Goal: Task Accomplishment & Management: Manage account settings

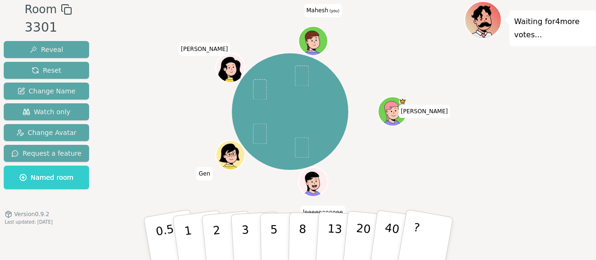
scroll to position [29, 0]
click at [51, 92] on span "Change Name" at bounding box center [46, 90] width 58 height 9
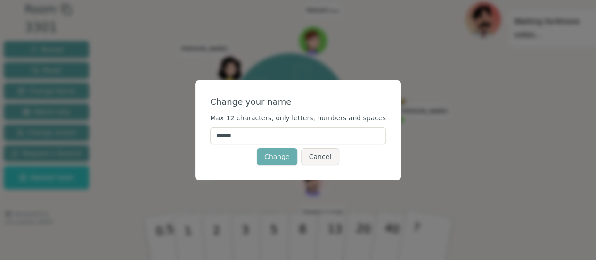
click at [281, 150] on button "Change" at bounding box center [277, 156] width 41 height 17
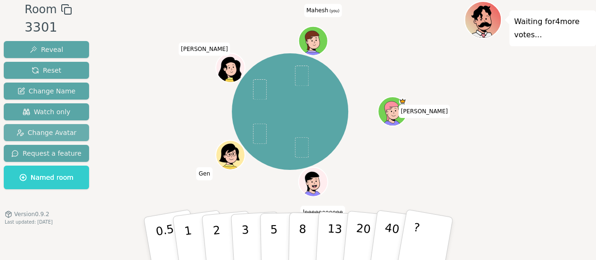
click at [39, 129] on span "Change Avatar" at bounding box center [46, 132] width 60 height 9
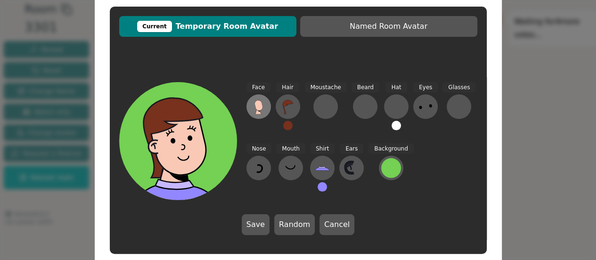
click at [259, 108] on icon at bounding box center [259, 105] width 8 height 10
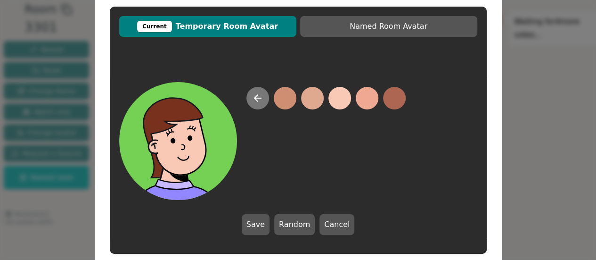
click at [260, 101] on icon at bounding box center [257, 97] width 11 height 11
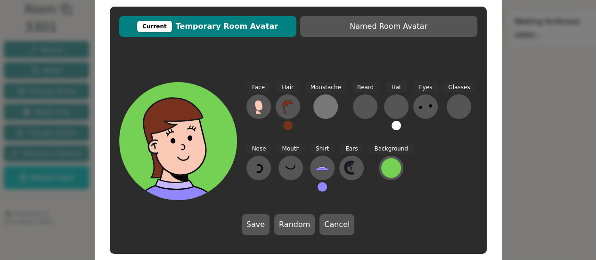
click at [324, 113] on div at bounding box center [325, 106] width 15 height 15
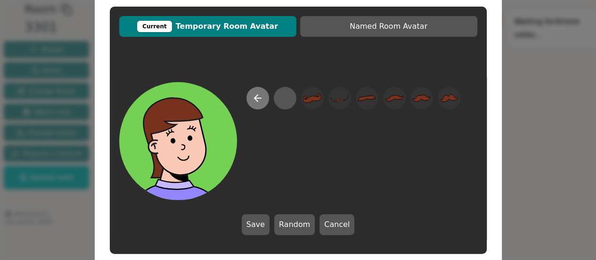
click at [263, 99] on button at bounding box center [258, 98] width 23 height 23
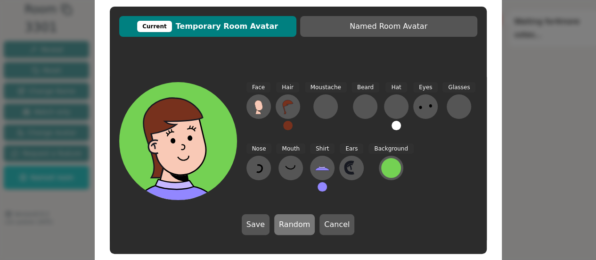
click at [300, 223] on button "Random" at bounding box center [294, 224] width 41 height 21
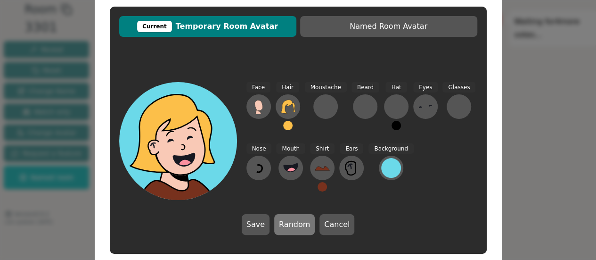
click at [300, 223] on button "Random" at bounding box center [294, 224] width 41 height 21
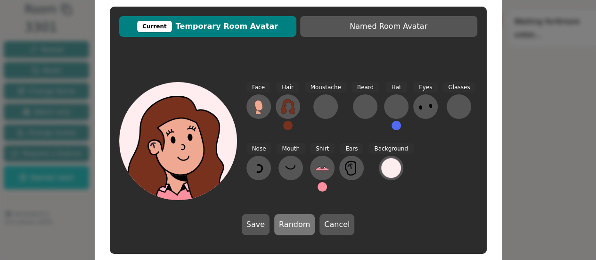
click at [300, 223] on button "Random" at bounding box center [294, 224] width 41 height 21
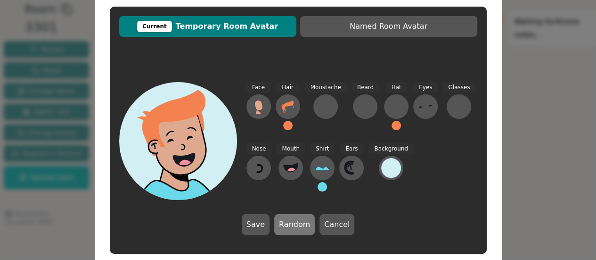
click at [300, 223] on button "Random" at bounding box center [294, 224] width 41 height 21
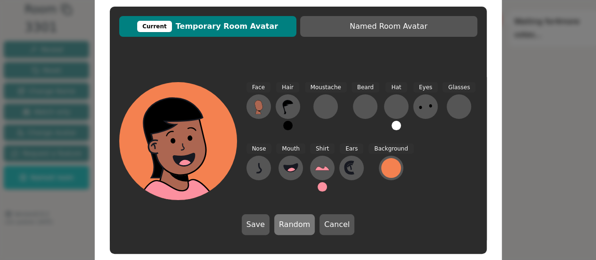
click at [300, 223] on button "Random" at bounding box center [294, 224] width 41 height 21
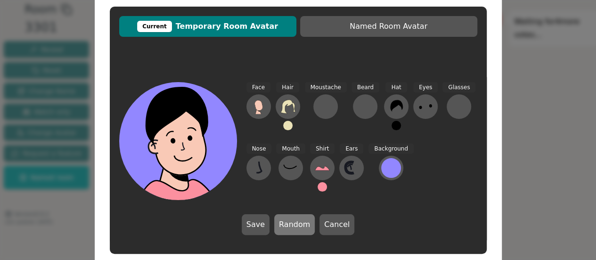
click at [300, 223] on button "Random" at bounding box center [294, 224] width 41 height 21
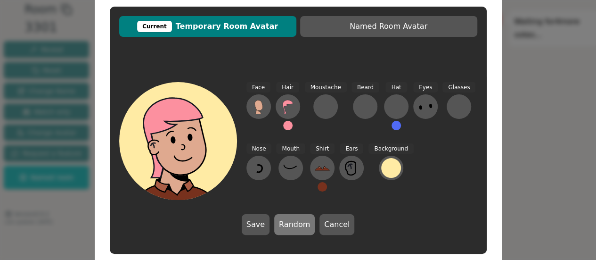
click at [300, 223] on button "Random" at bounding box center [294, 224] width 41 height 21
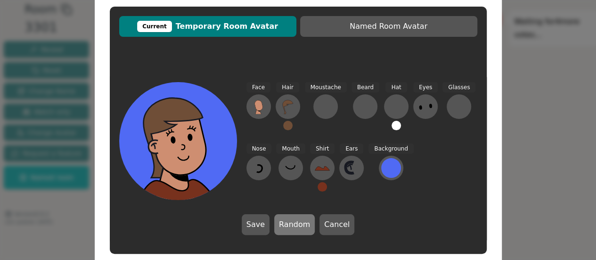
click at [300, 223] on button "Random" at bounding box center [294, 224] width 41 height 21
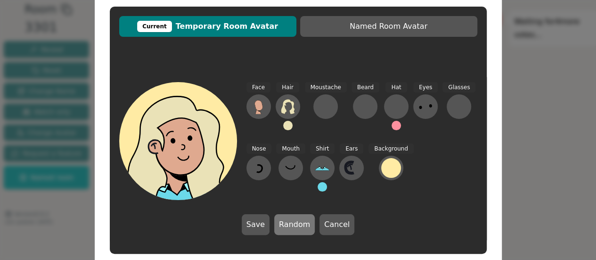
click at [300, 223] on button "Random" at bounding box center [294, 224] width 41 height 21
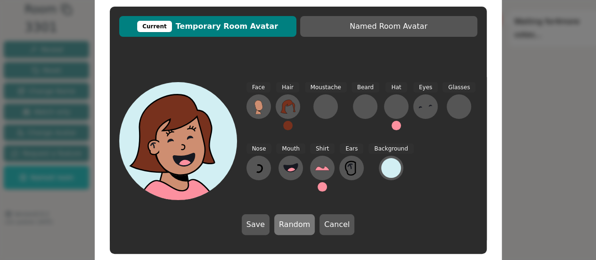
click at [300, 223] on button "Random" at bounding box center [294, 224] width 41 height 21
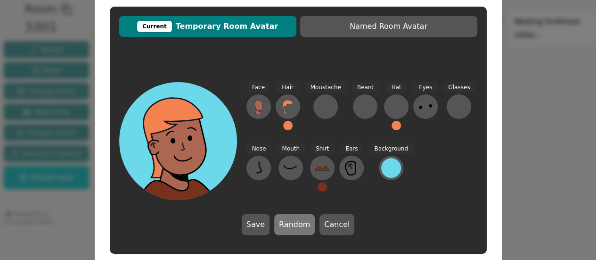
click at [300, 223] on button "Random" at bounding box center [294, 224] width 41 height 21
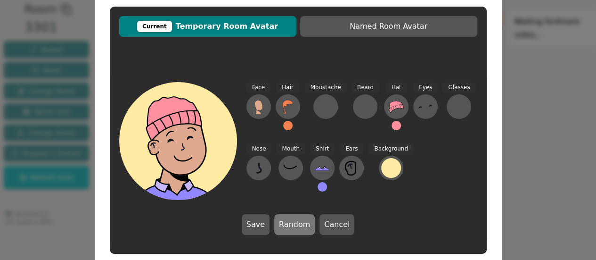
click at [300, 223] on button "Random" at bounding box center [294, 224] width 41 height 21
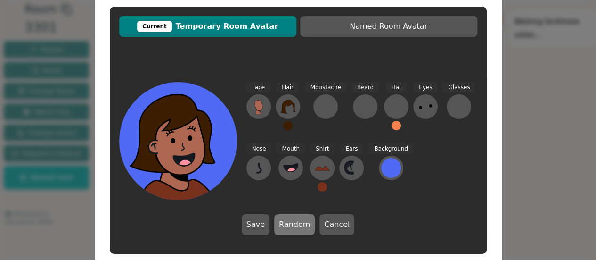
click at [300, 223] on button "Random" at bounding box center [294, 224] width 41 height 21
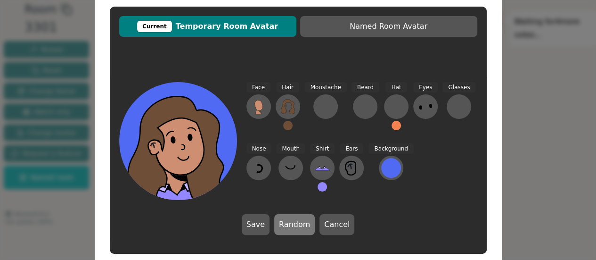
click at [300, 223] on button "Random" at bounding box center [294, 224] width 41 height 21
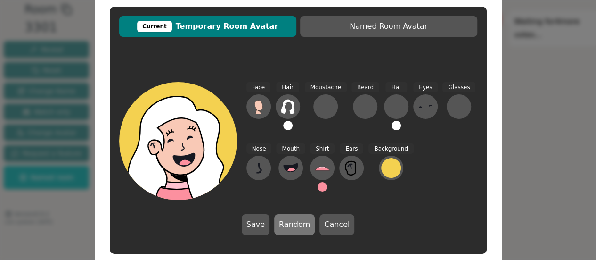
click at [300, 223] on button "Random" at bounding box center [294, 224] width 41 height 21
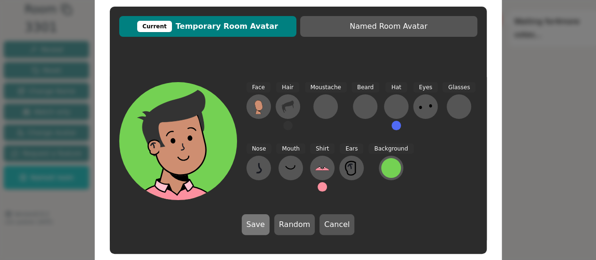
click at [255, 227] on button "Save" at bounding box center [256, 224] width 28 height 21
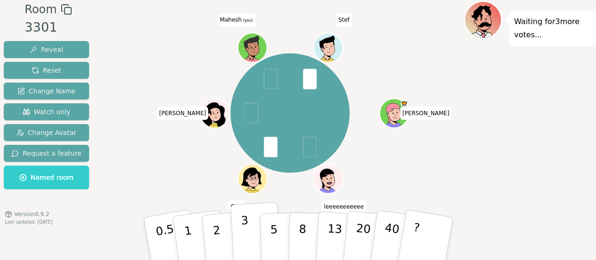
click at [256, 233] on button "3" at bounding box center [255, 239] width 51 height 74
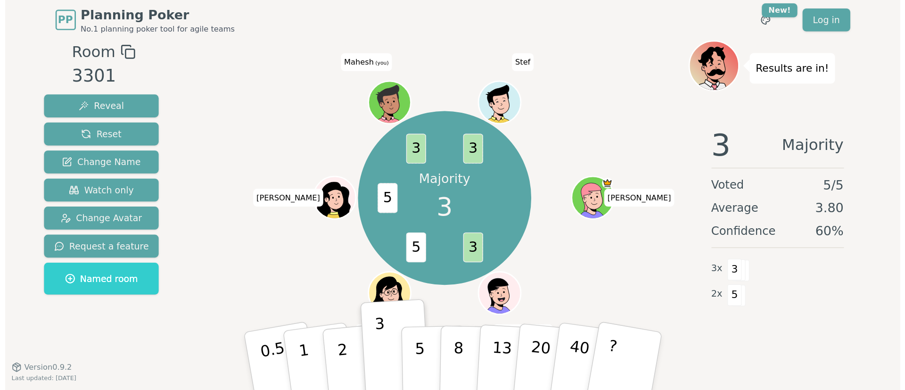
scroll to position [0, 0]
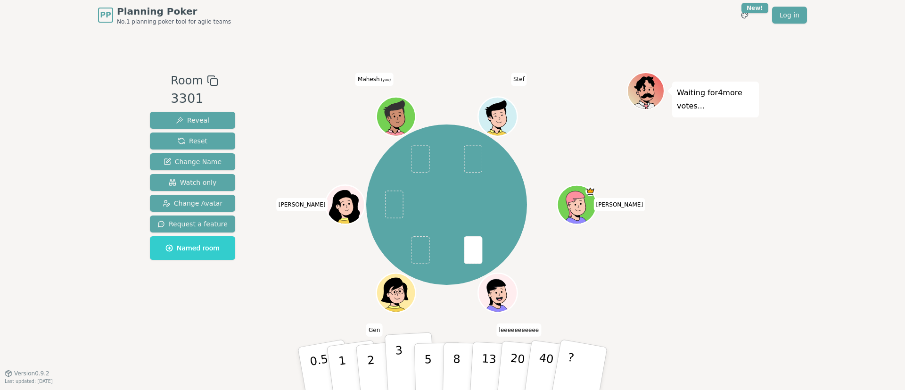
click at [406, 259] on button "3" at bounding box center [410, 369] width 51 height 74
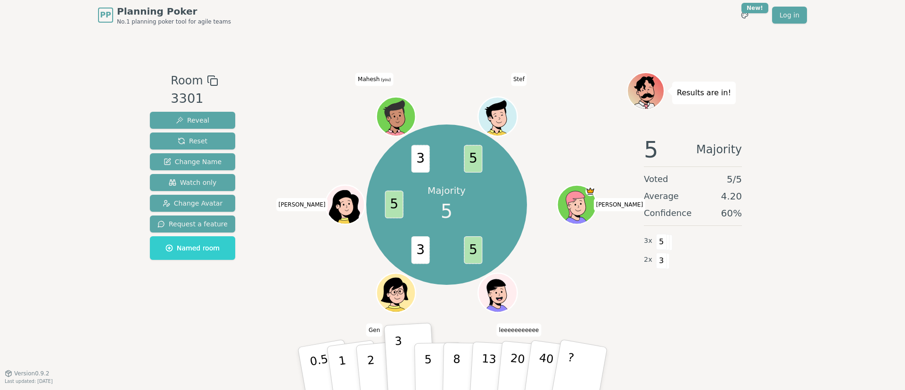
click at [432, 259] on button "5" at bounding box center [438, 378] width 49 height 72
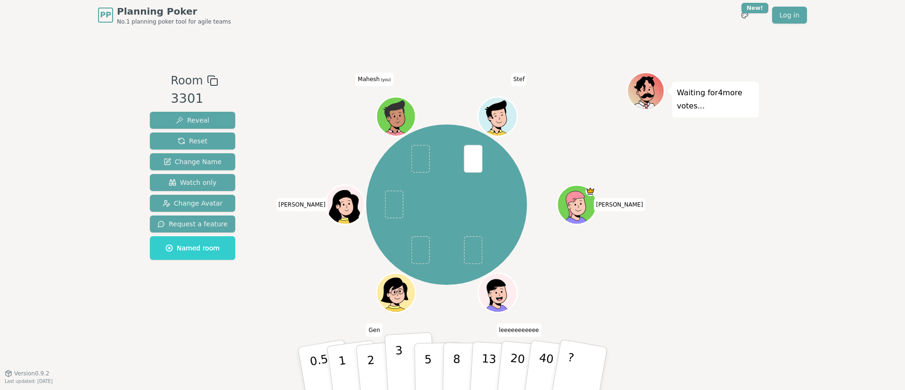
click at [411, 259] on button "3" at bounding box center [410, 369] width 51 height 74
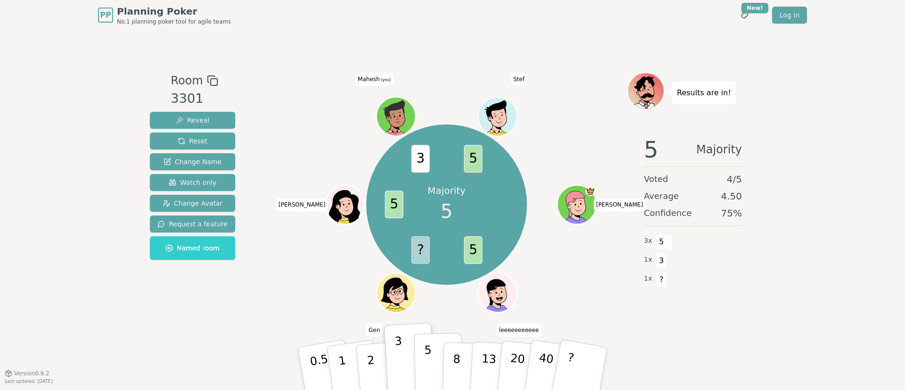
click at [424, 259] on p "5" at bounding box center [428, 368] width 8 height 51
